Goal: Information Seeking & Learning: Learn about a topic

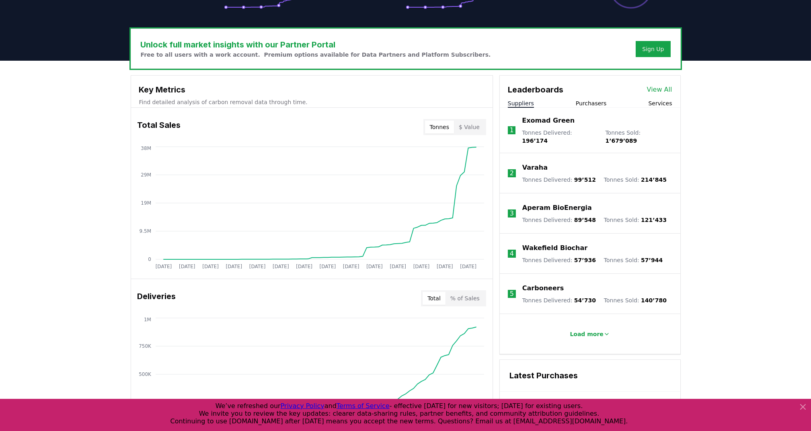
scroll to position [228, 0]
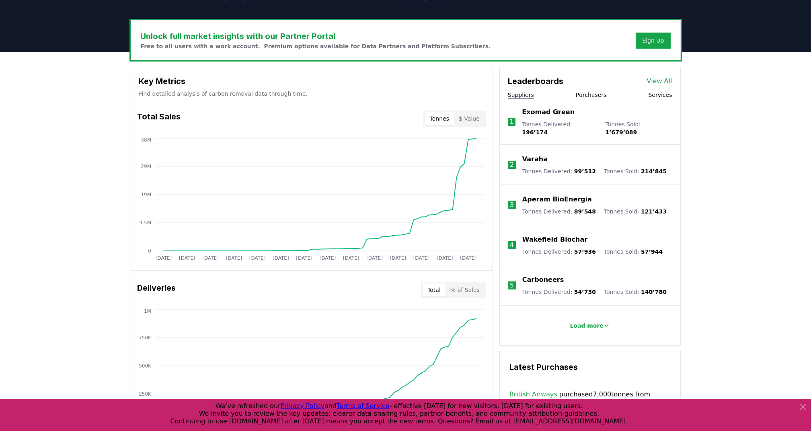
click at [657, 82] on link "View All" at bounding box center [659, 81] width 25 height 10
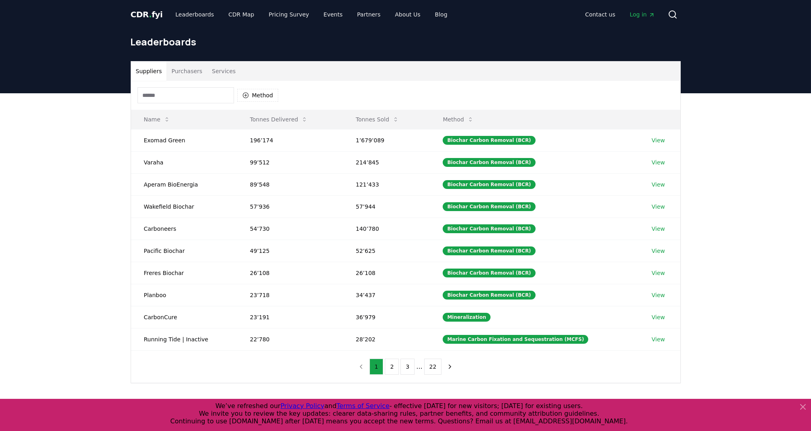
click at [197, 95] on input at bounding box center [185, 95] width 96 height 16
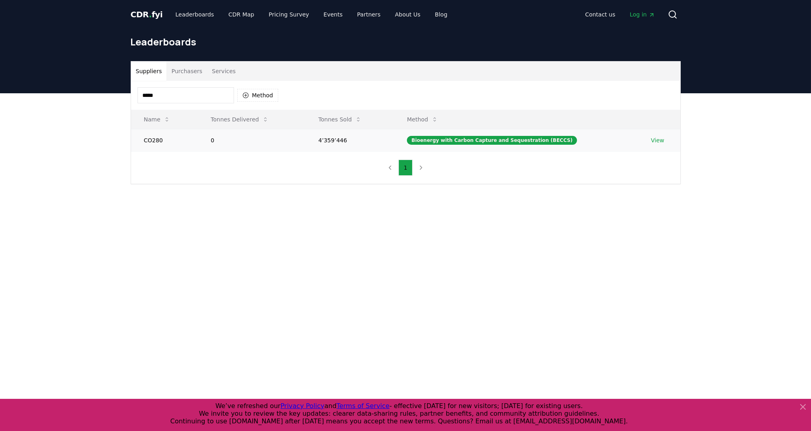
type input "*****"
click at [352, 137] on td "4’359’446" at bounding box center [349, 140] width 88 height 22
click at [655, 143] on link "View" at bounding box center [657, 140] width 13 height 8
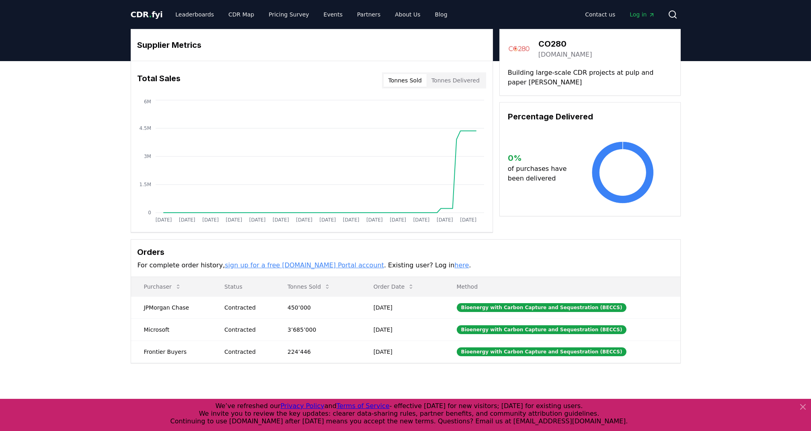
click at [771, 211] on div "Supplier Metrics Total Sales Tonnes Sold Tonnes Delivered Jan 2019 Jul 2019 Jan…" at bounding box center [405, 228] width 811 height 334
drag, startPoint x: 292, startPoint y: 329, endPoint x: 300, endPoint y: 329, distance: 8.0
click at [300, 329] on td "3’685’000" at bounding box center [317, 329] width 86 height 22
click at [57, 338] on div "Supplier Metrics Total Sales Tonnes Sold Tonnes Delivered Jan 2019 Jul 2019 Jan…" at bounding box center [405, 228] width 811 height 334
drag, startPoint x: 154, startPoint y: 329, endPoint x: 334, endPoint y: 334, distance: 180.1
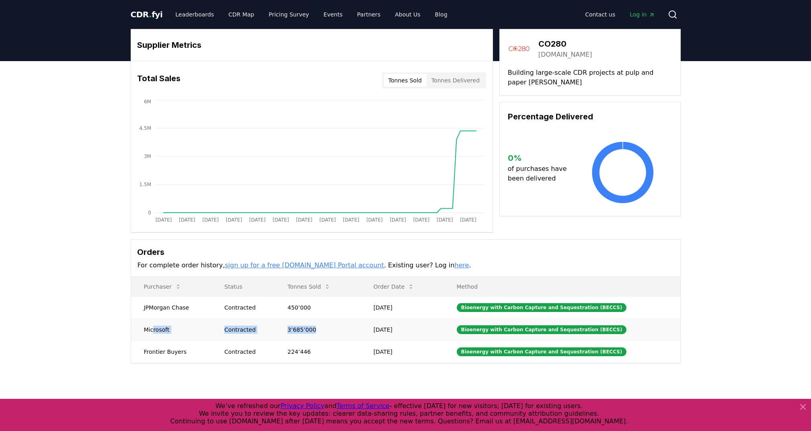
click at [334, 334] on tr "Microsoft Contracted 3’685’000 Apr 11, 2025 Bioenergy with Carbon Capture and S…" at bounding box center [405, 329] width 549 height 22
click at [93, 284] on div "Supplier Metrics Total Sales Tonnes Sold Tonnes Delivered Jan 2019 Jul 2019 Jan…" at bounding box center [405, 228] width 811 height 334
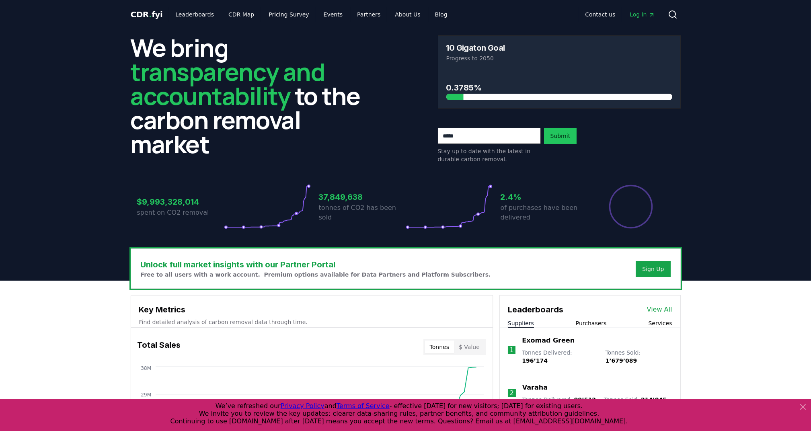
click at [658, 310] on link "View All" at bounding box center [659, 310] width 25 height 10
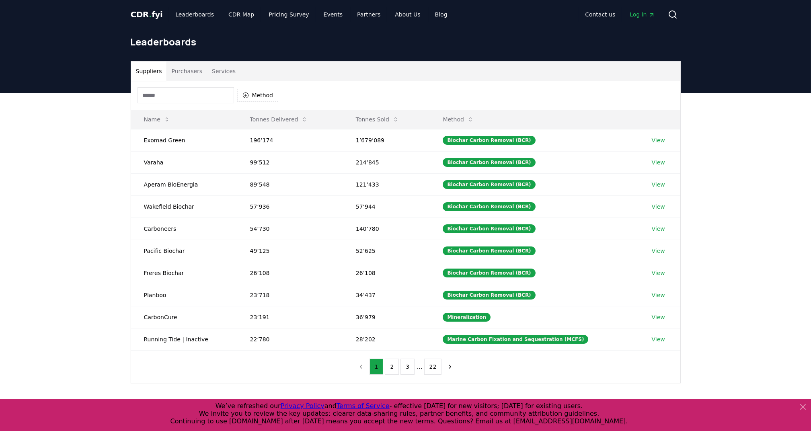
click at [182, 69] on button "Purchasers" at bounding box center [186, 70] width 41 height 19
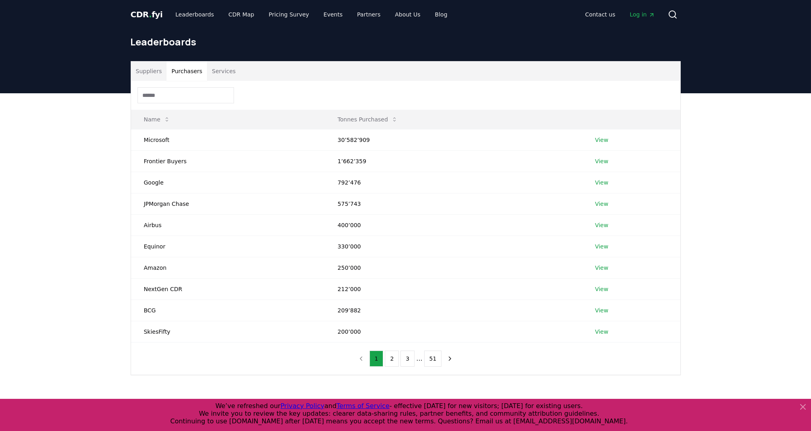
click at [718, 192] on div "Suppliers Purchasers Services Name Tonnes Purchased Microsoft 30’582’909 View F…" at bounding box center [405, 250] width 811 height 314
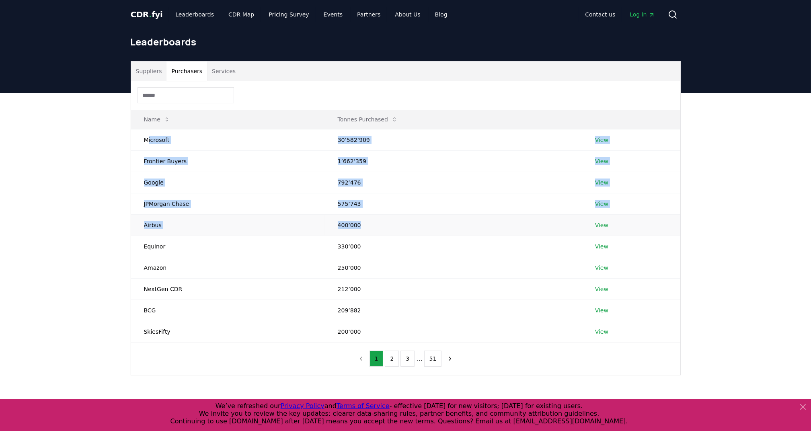
drag, startPoint x: 146, startPoint y: 139, endPoint x: 385, endPoint y: 217, distance: 250.6
click at [385, 217] on tbody "Microsoft 30’582’909 View Frontier Buyers 1’662’359 View Google 792’476 View JP…" at bounding box center [405, 235] width 549 height 213
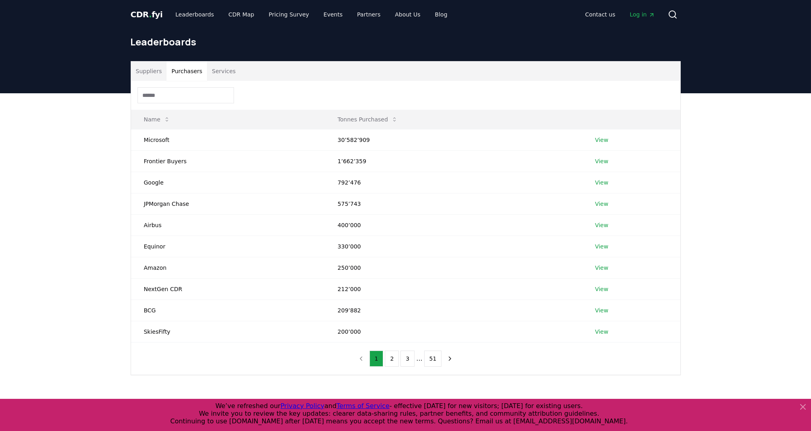
click at [34, 172] on div "Suppliers Purchasers Services Name Tonnes Purchased Microsoft 30’582’909 View F…" at bounding box center [405, 250] width 811 height 314
click at [731, 266] on div "Suppliers Purchasers Services Name Tonnes Purchased Microsoft 30’582’909 View F…" at bounding box center [405, 250] width 811 height 314
click at [766, 208] on div "Suppliers Purchasers Services Name Tonnes Purchased Microsoft 30’582’909 View F…" at bounding box center [405, 250] width 811 height 314
